Goal: Transaction & Acquisition: Purchase product/service

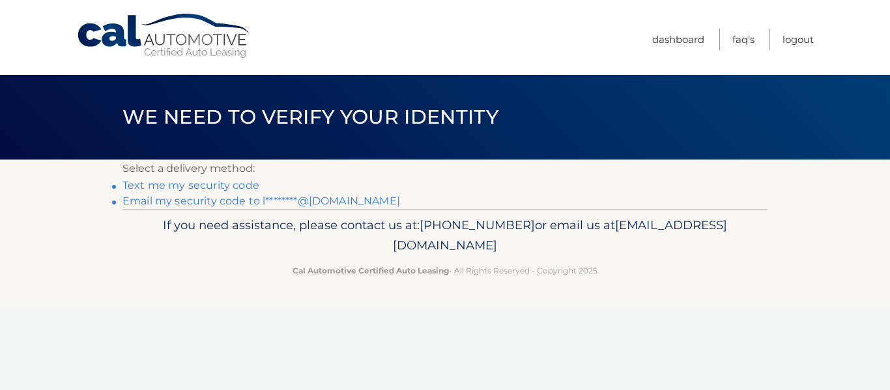
click at [217, 201] on link "Email my security code to l********@gmail.com" at bounding box center [262, 201] width 278 height 12
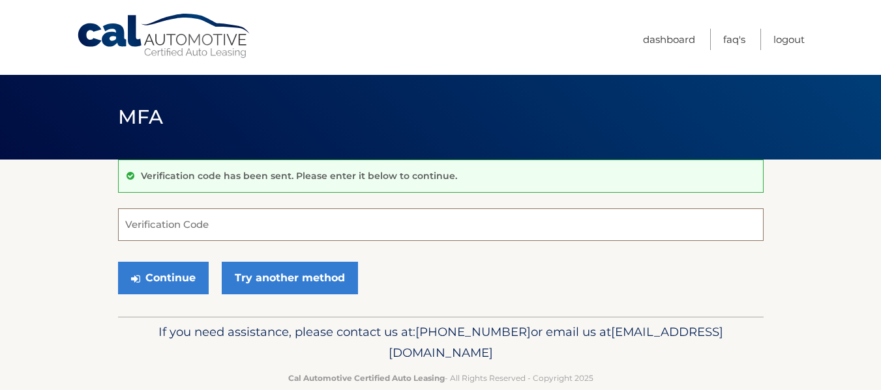
paste input "913957"
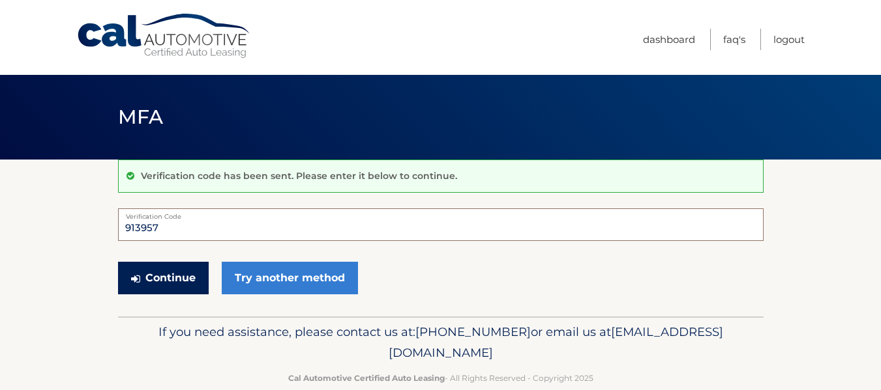
type input "913957"
click at [162, 277] on button "Continue" at bounding box center [163, 278] width 91 height 33
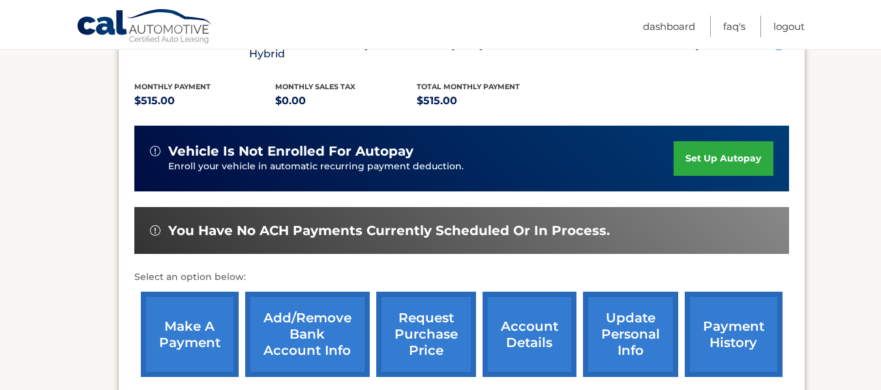
scroll to position [269, 0]
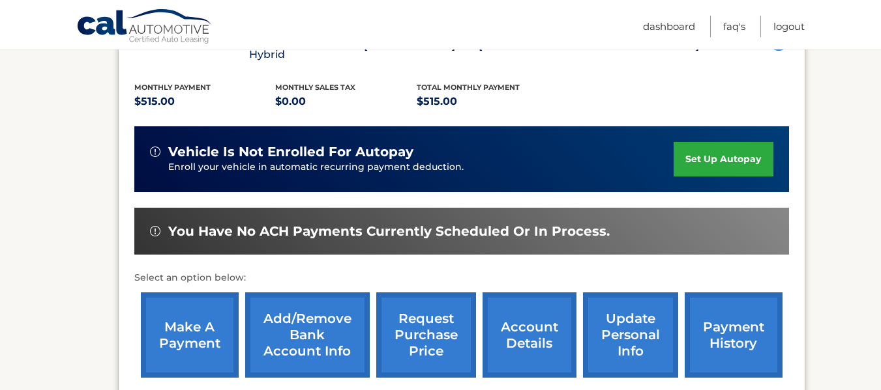
click at [188, 316] on link "make a payment" at bounding box center [190, 335] width 98 height 85
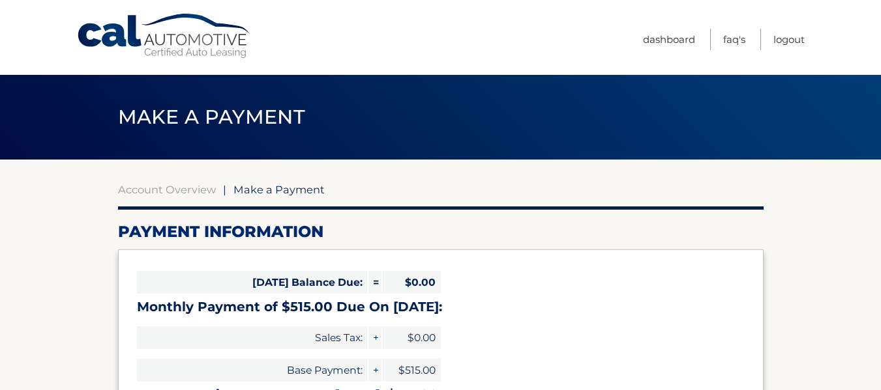
select select "Y2ZmYWIxYzEtZDI2Mi00MDljLWE5MTEtYzhiMjVlMzc5ZWM3"
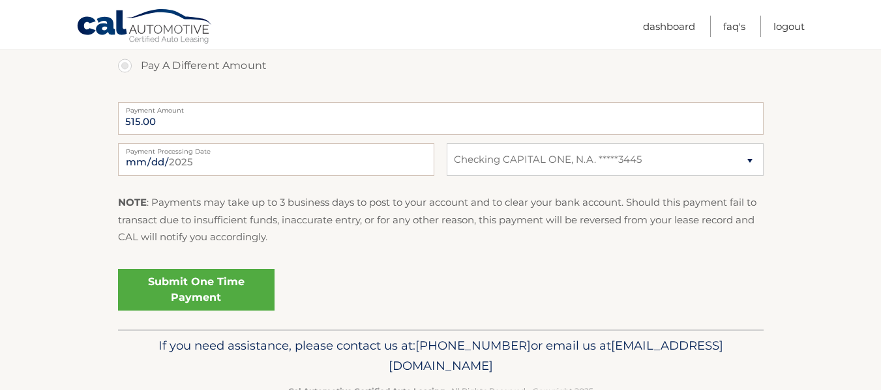
scroll to position [541, 0]
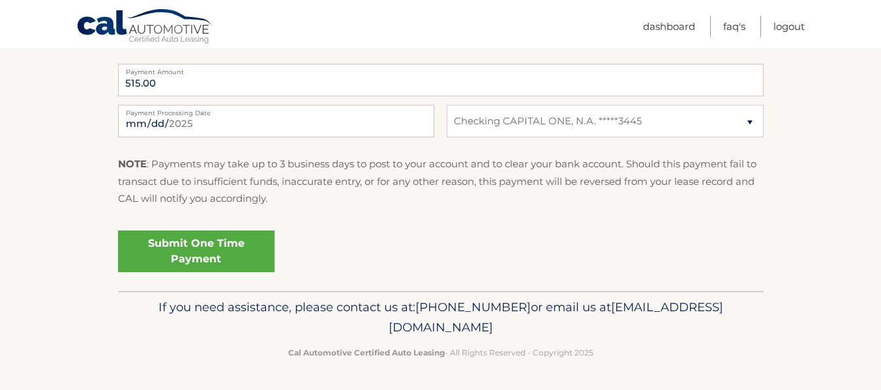
click at [192, 252] on link "Submit One Time Payment" at bounding box center [196, 252] width 156 height 42
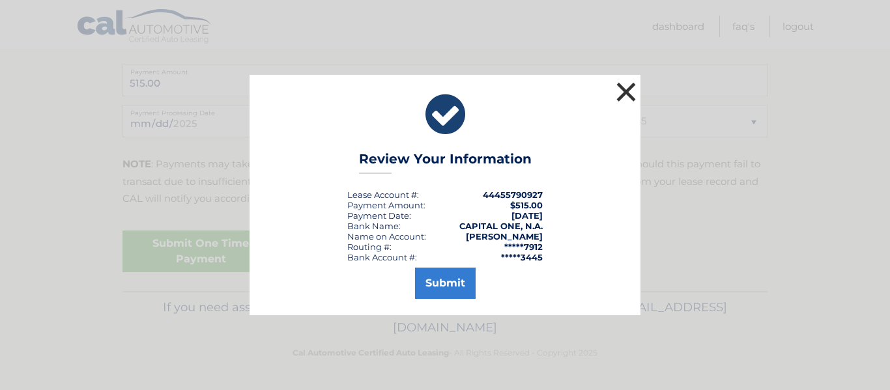
click at [634, 89] on button "×" at bounding box center [626, 92] width 26 height 26
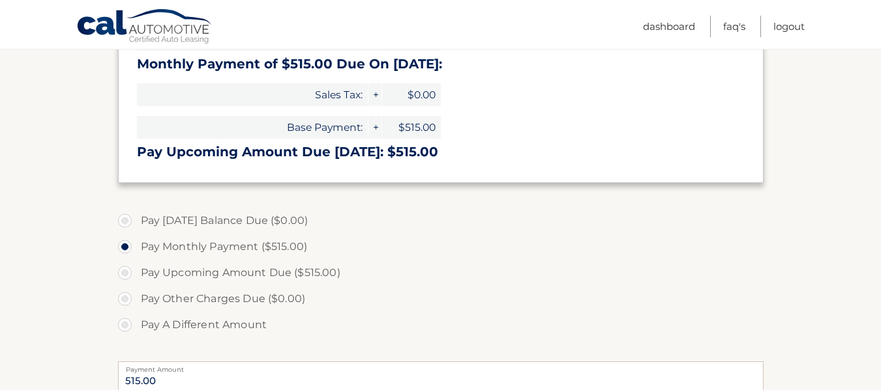
scroll to position [244, 0]
click at [121, 272] on label "Pay Upcoming Amount Due ($515.00)" at bounding box center [440, 272] width 645 height 26
click at [123, 272] on input "Pay Upcoming Amount Due ($515.00)" at bounding box center [129, 269] width 13 height 21
radio input "true"
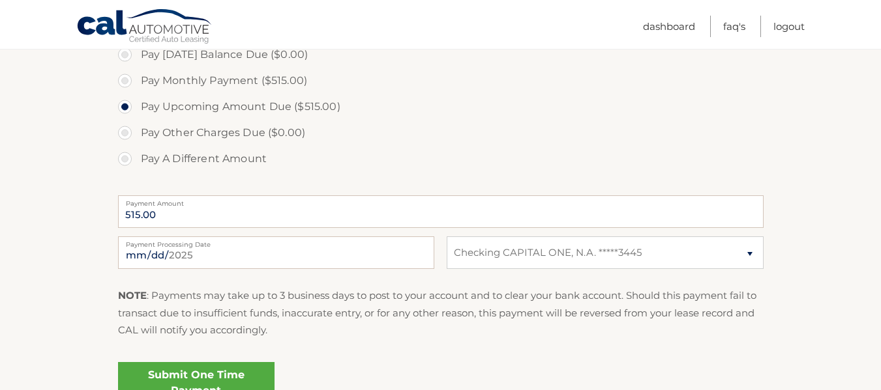
scroll to position [413, 0]
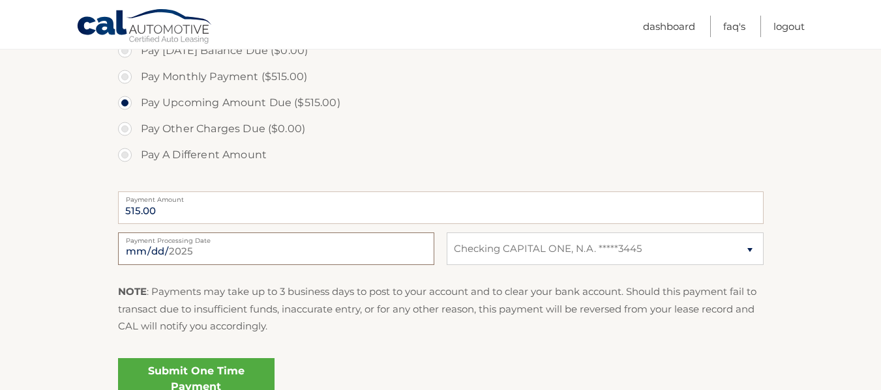
click at [300, 255] on input "2025-08-25" at bounding box center [276, 249] width 316 height 33
type input "2025-09-04"
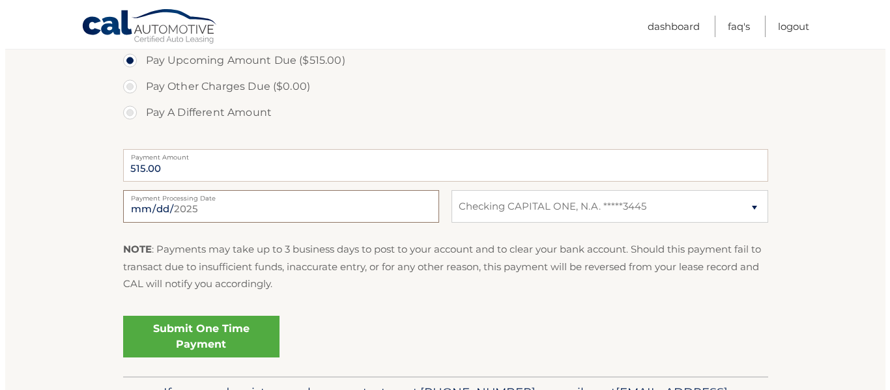
scroll to position [478, 0]
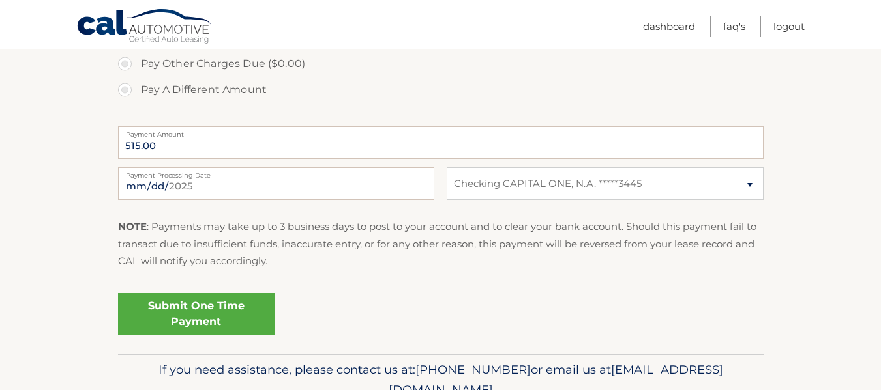
click at [203, 314] on link "Submit One Time Payment" at bounding box center [196, 314] width 156 height 42
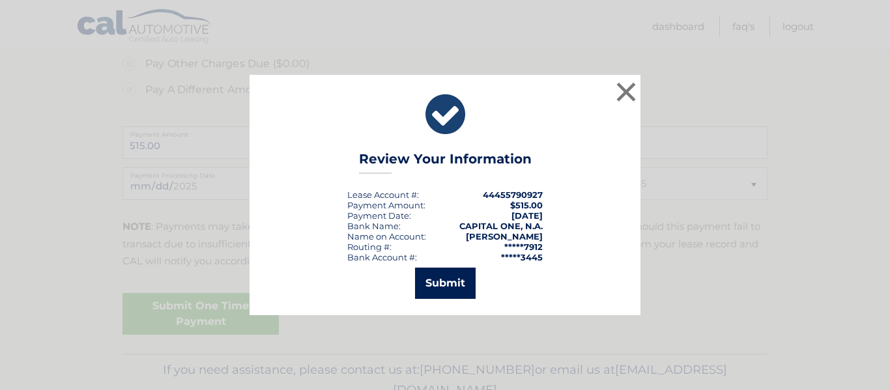
click at [435, 282] on button "Submit" at bounding box center [445, 283] width 61 height 31
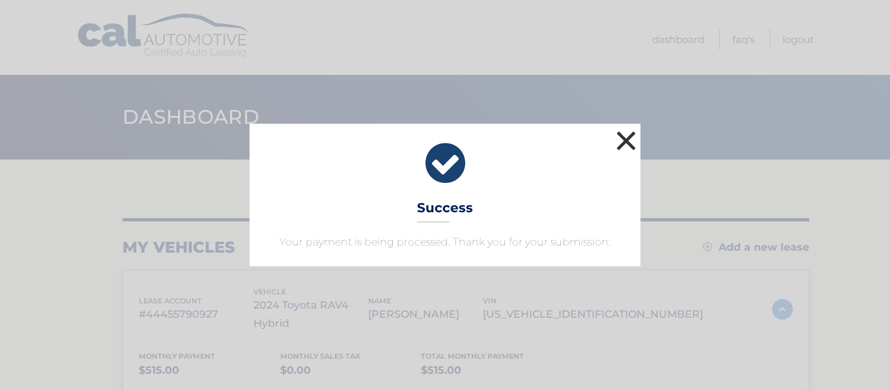
click at [625, 135] on button "×" at bounding box center [626, 141] width 26 height 26
